Goal: Check status: Check status

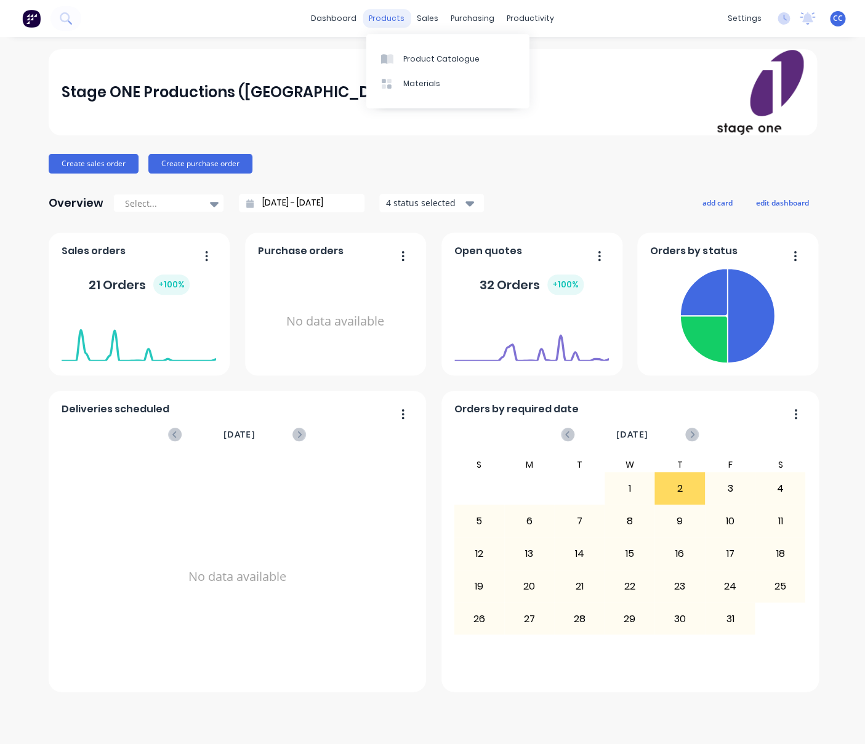
click at [391, 15] on div "products" at bounding box center [387, 18] width 48 height 18
click at [430, 53] on link "Product Catalogue" at bounding box center [447, 59] width 163 height 25
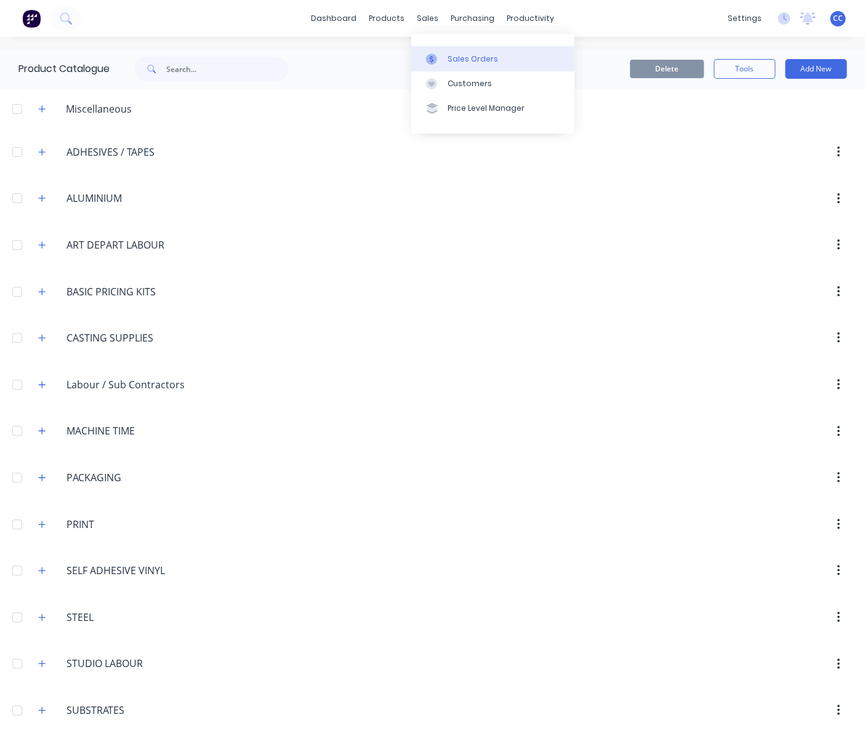
click at [456, 57] on div "Sales Orders" at bounding box center [473, 59] width 50 height 11
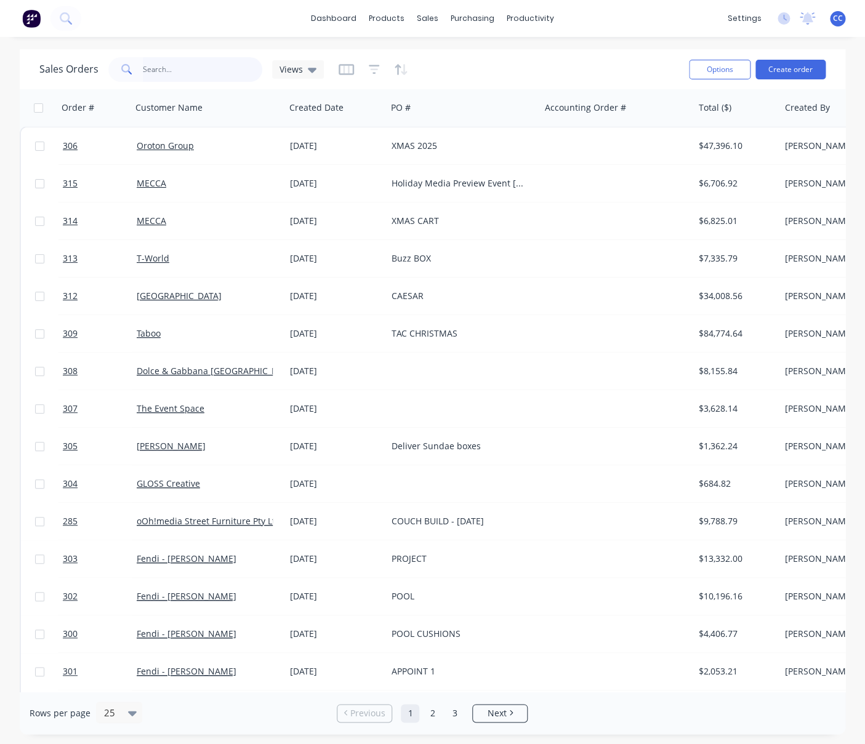
click at [223, 64] on input "text" at bounding box center [203, 69] width 120 height 25
type input "OOH"
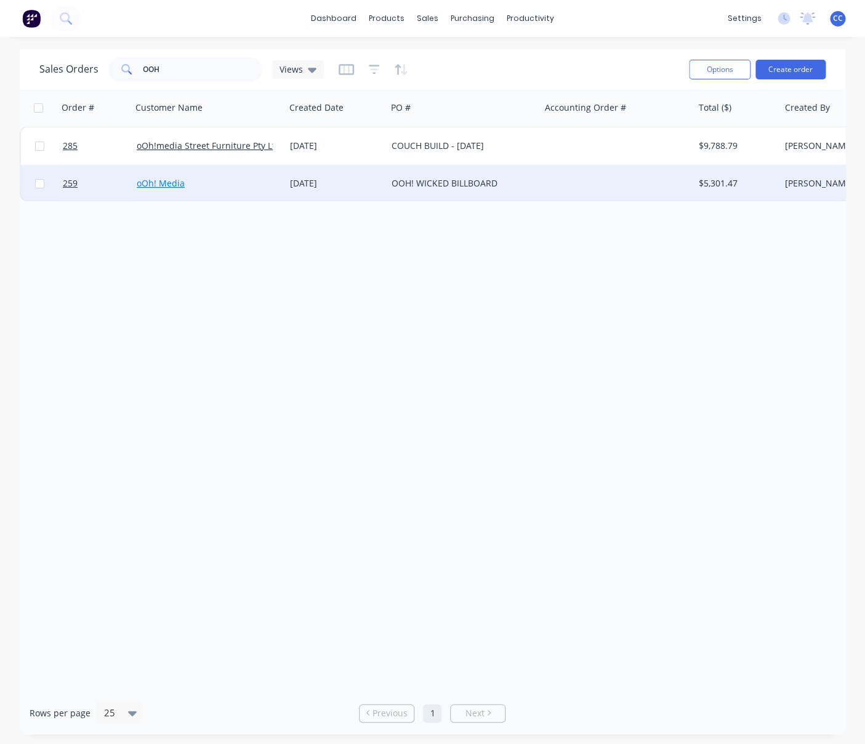
click at [169, 185] on link "oOh! Media" at bounding box center [161, 183] width 48 height 12
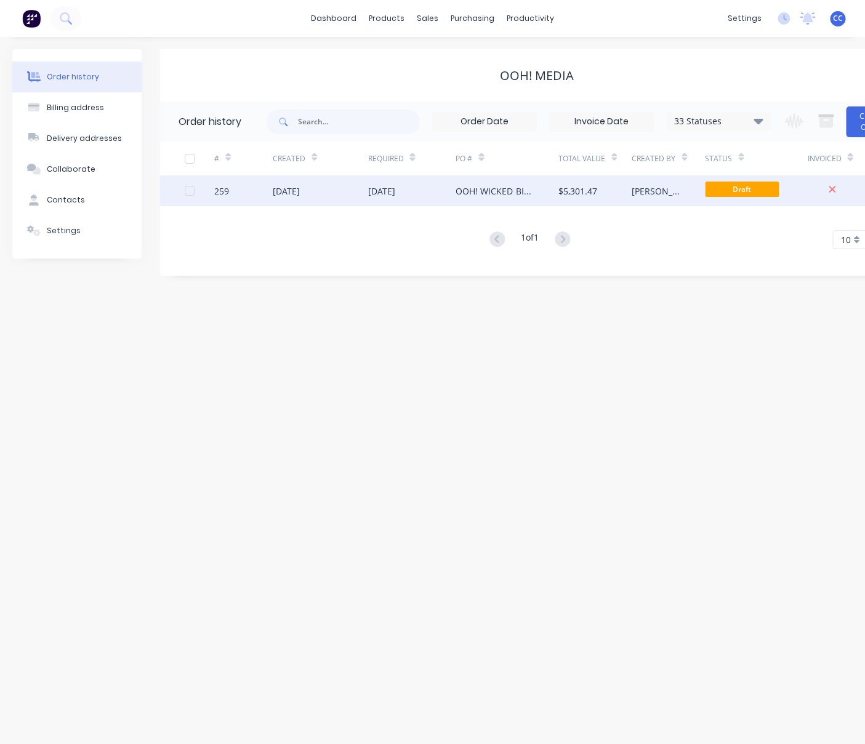
click at [395, 189] on div "[DATE]" at bounding box center [380, 191] width 27 height 13
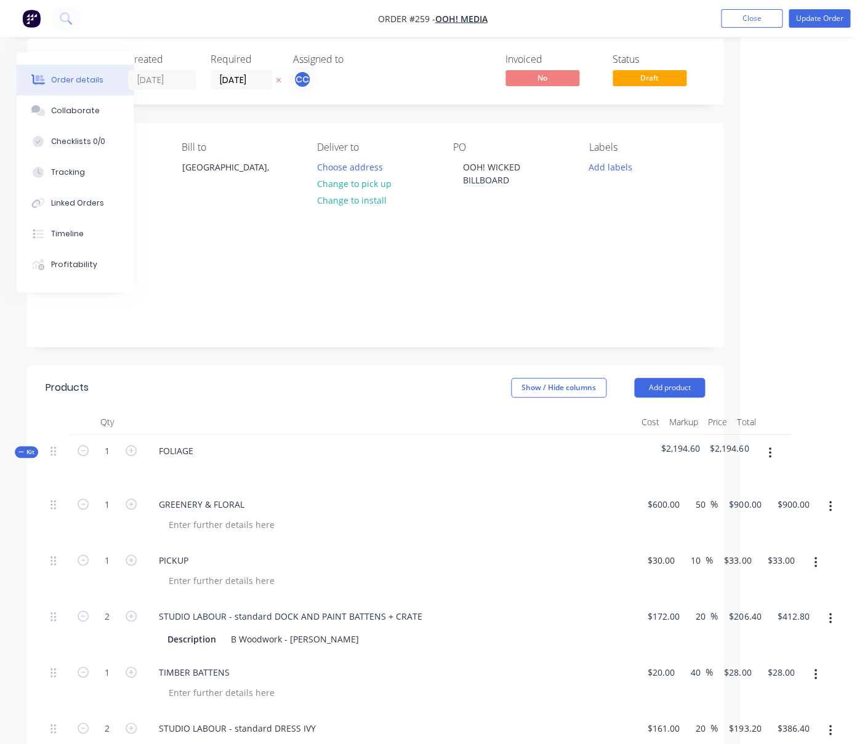
scroll to position [15, 125]
